Goal: Information Seeking & Learning: Learn about a topic

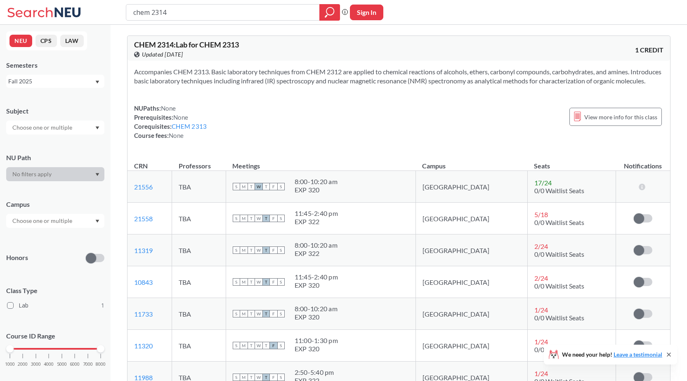
scroll to position [82, 0]
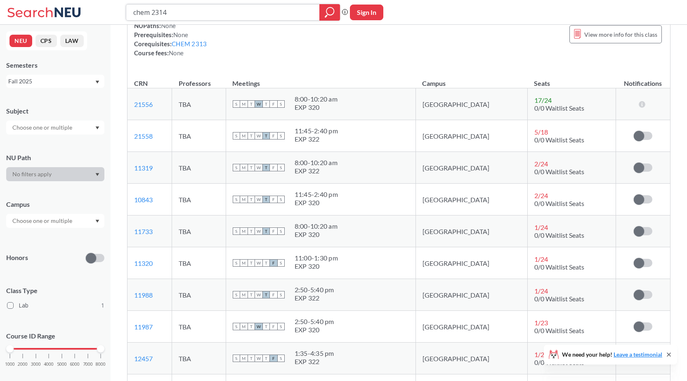
click at [190, 6] on input "chem 2314" at bounding box center [222, 12] width 181 height 14
type input "chem 2312"
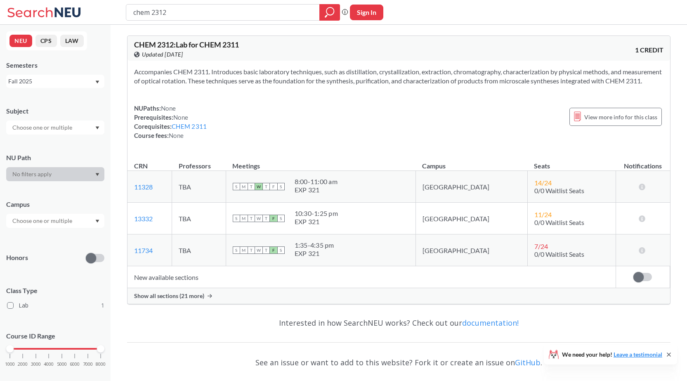
click at [182, 299] on span "Show all sections (21 more)" at bounding box center [169, 295] width 70 height 7
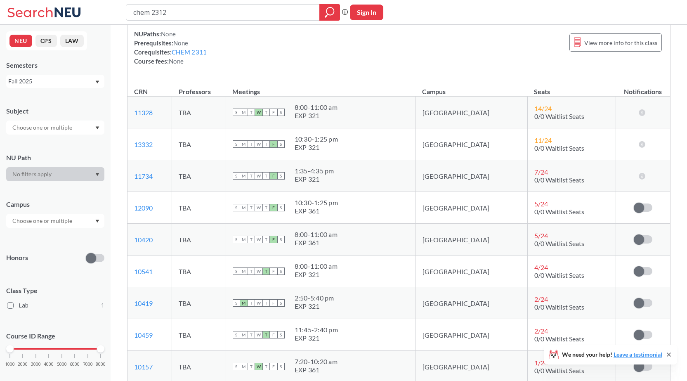
scroll to position [82, 0]
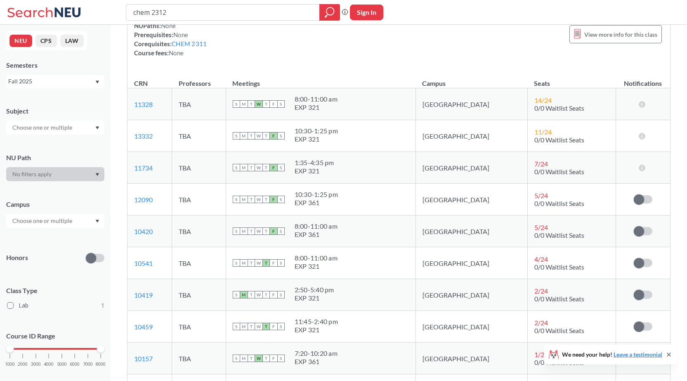
click at [372, 57] on div "NUPaths: None Prerequisites: None Corequisites: CHEM 2311 Course fees: None Vie…" at bounding box center [398, 39] width 529 height 36
click at [362, 51] on div "NUPaths: None Prerequisites: None Corequisites: CHEM 2311 Course fees: None Vie…" at bounding box center [398, 39] width 529 height 36
click at [368, 51] on div "NUPaths: None Prerequisites: None Corequisites: CHEM 2311 Course fees: None Vie…" at bounding box center [398, 39] width 529 height 36
click at [353, 53] on div "NUPaths: None Prerequisites: None Corequisites: CHEM 2311 Course fees: None Vie…" at bounding box center [398, 39] width 529 height 36
drag, startPoint x: 371, startPoint y: 56, endPoint x: 361, endPoint y: 65, distance: 12.8
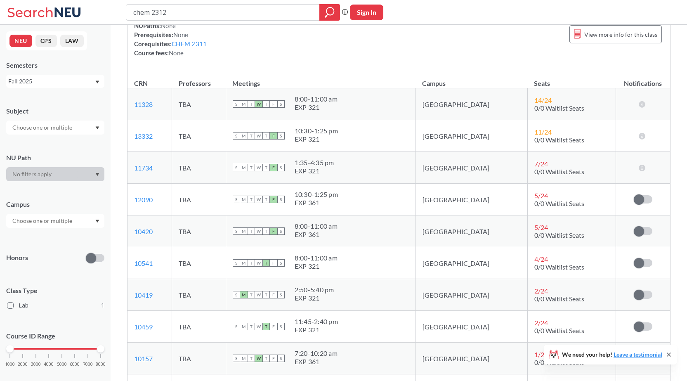
click at [370, 56] on div "NUPaths: None Prerequisites: None Corequisites: CHEM 2311 Course fees: None Vie…" at bounding box center [398, 39] width 529 height 36
click at [339, 56] on div "NUPaths: None Prerequisites: None Corequisites: CHEM 2311 Course fees: None Vie…" at bounding box center [398, 39] width 529 height 36
click at [360, 44] on div "NUPaths: None Prerequisites: None Corequisites: CHEM 2311 Course fees: None Vie…" at bounding box center [398, 39] width 529 height 36
click at [361, 40] on div "NUPaths: None Prerequisites: None Corequisites: CHEM 2311 Course fees: None Vie…" at bounding box center [398, 39] width 529 height 36
click at [365, 42] on div "NUPaths: None Prerequisites: None Corequisites: CHEM 2311 Course fees: None Vie…" at bounding box center [398, 39] width 529 height 36
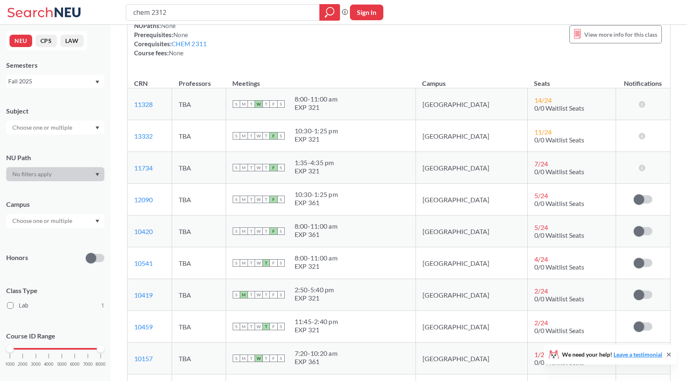
click at [308, 42] on div "NUPaths: None Prerequisites: None Corequisites: CHEM 2311 Course fees: None Vie…" at bounding box center [398, 39] width 529 height 36
